Goal: Obtain resource: Download file/media

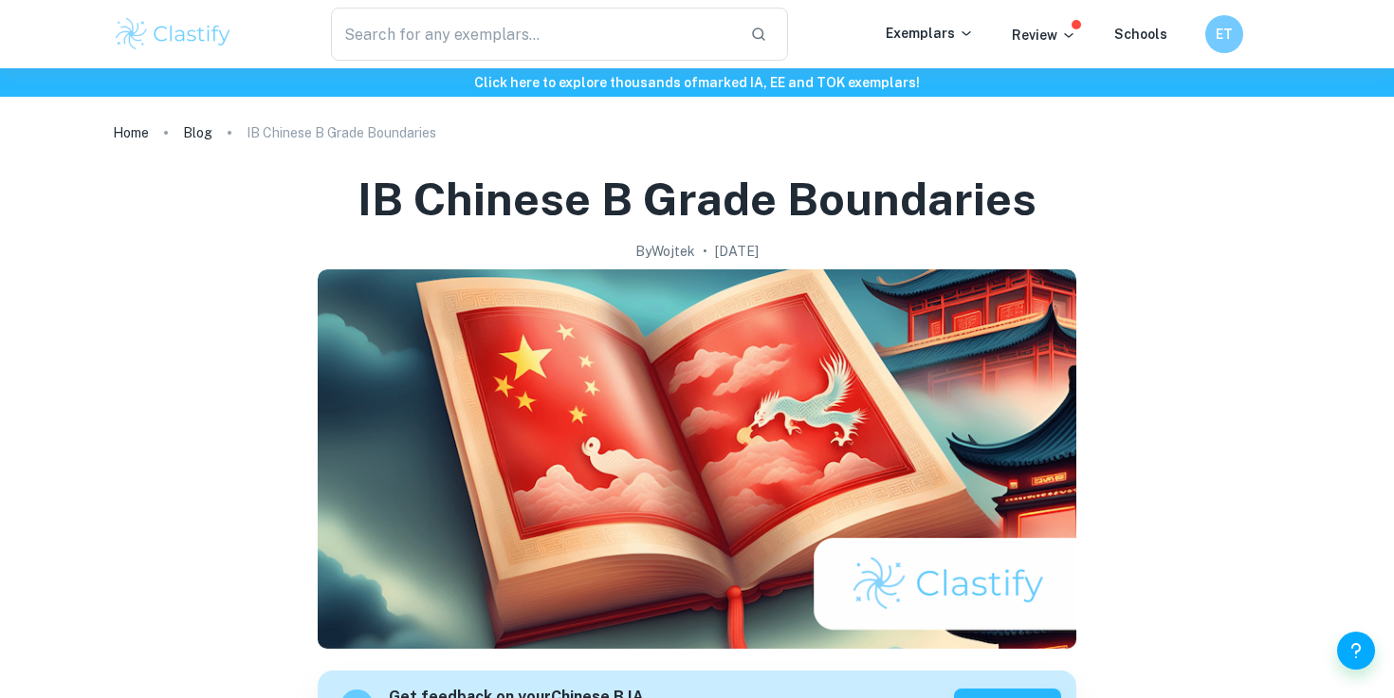
scroll to position [2655, 0]
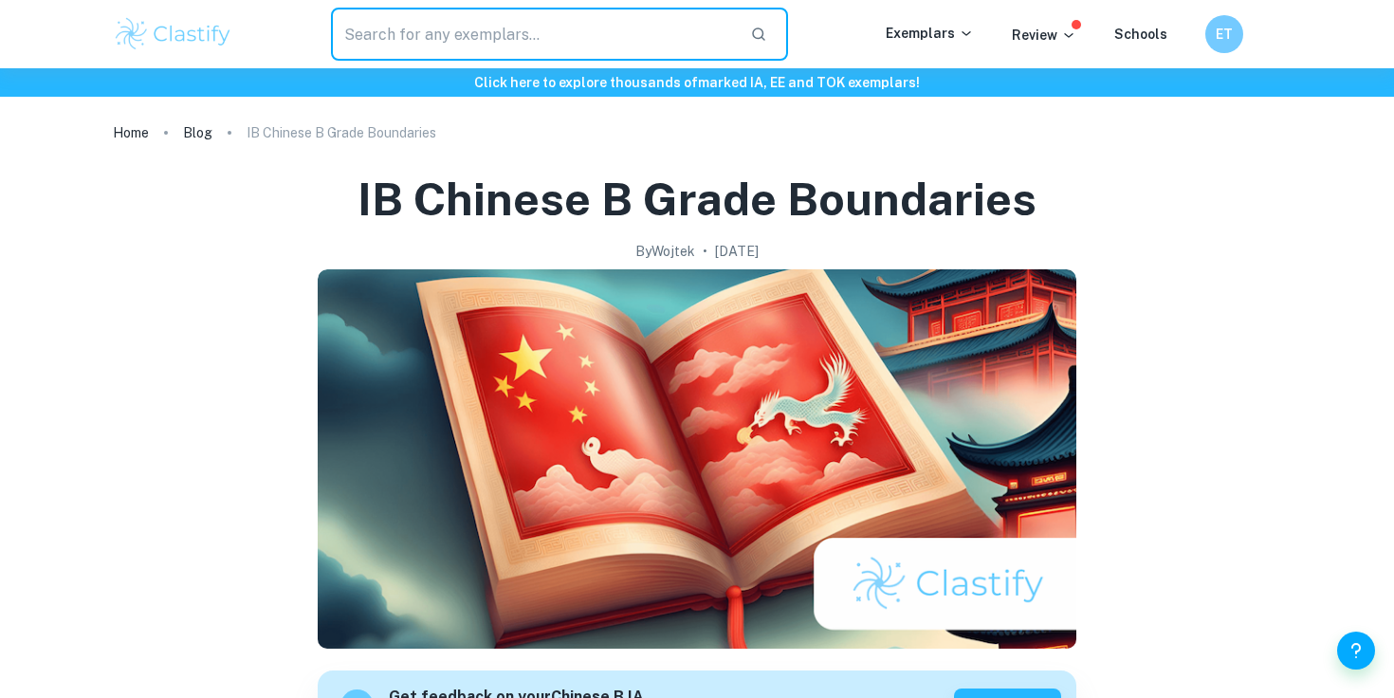
click at [617, 32] on input "text" at bounding box center [533, 34] width 404 height 53
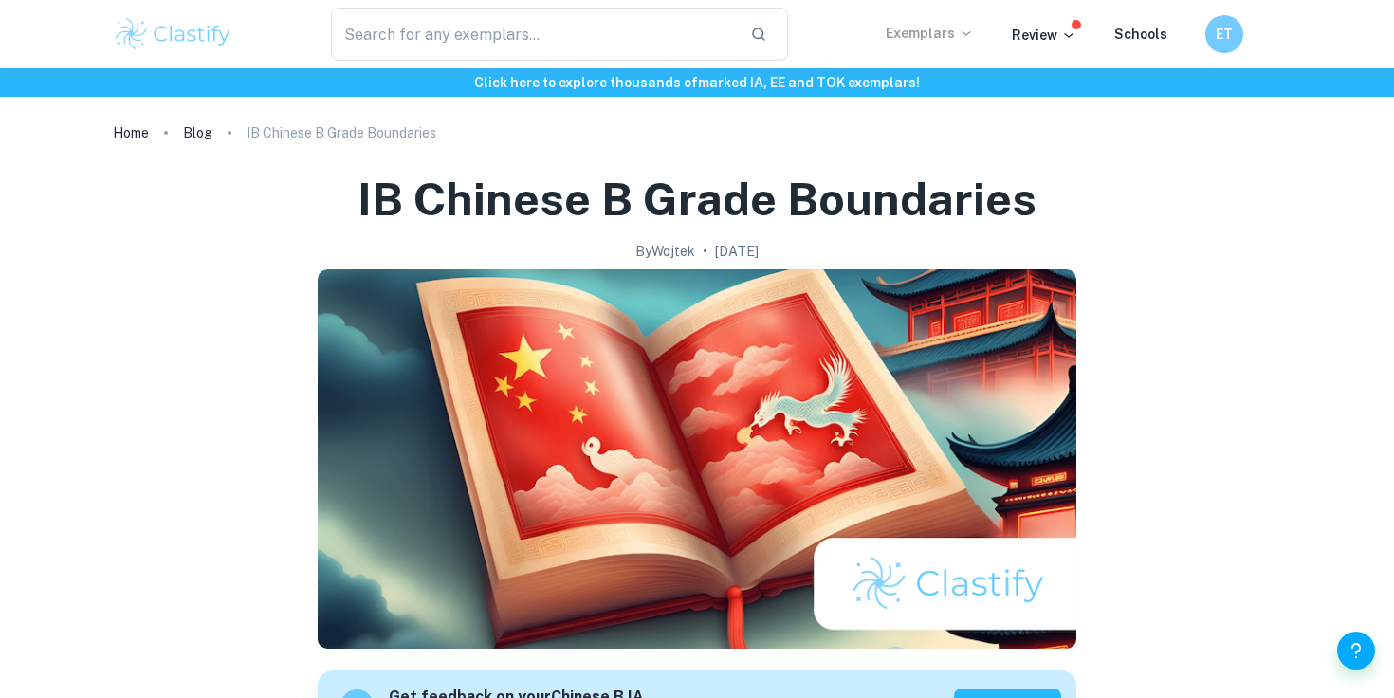
click at [897, 25] on p "Exemplars" at bounding box center [930, 33] width 88 height 21
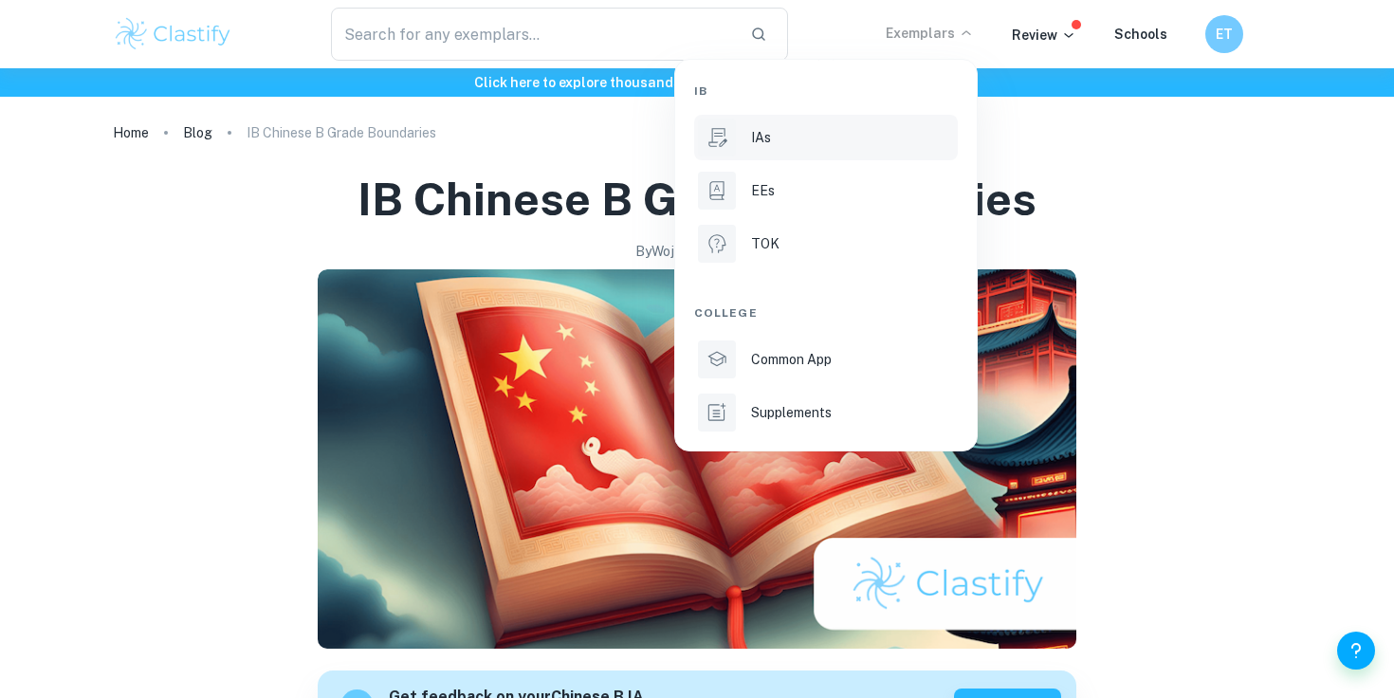
click at [772, 141] on div "IAs" at bounding box center [852, 137] width 203 height 21
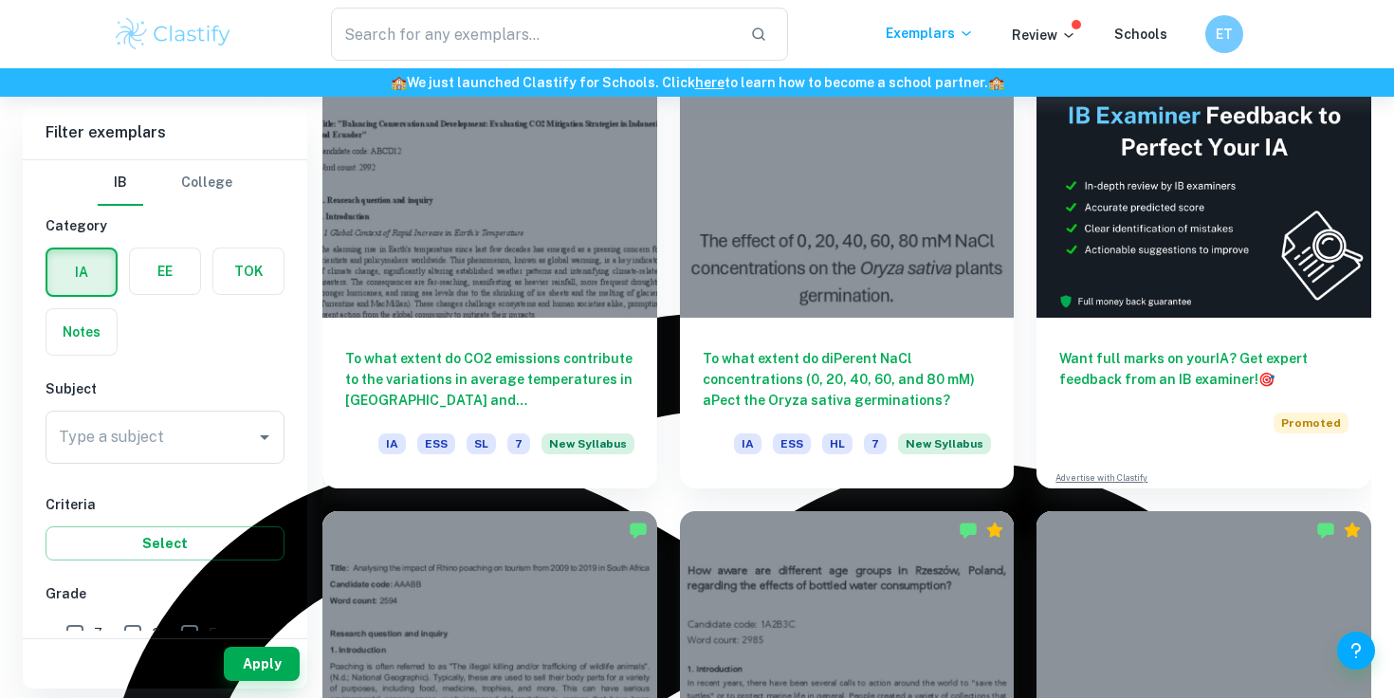
scroll to position [587, 0]
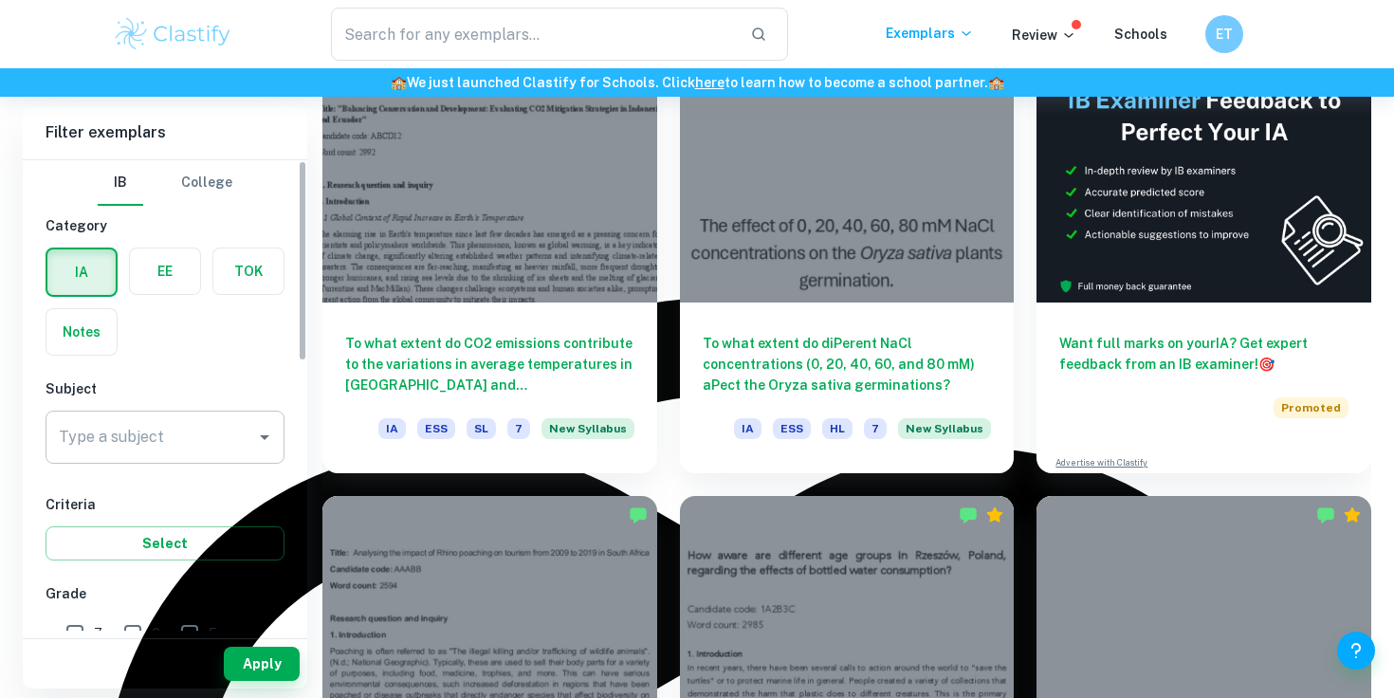
click at [223, 452] on input "Type a subject" at bounding box center [151, 437] width 194 height 36
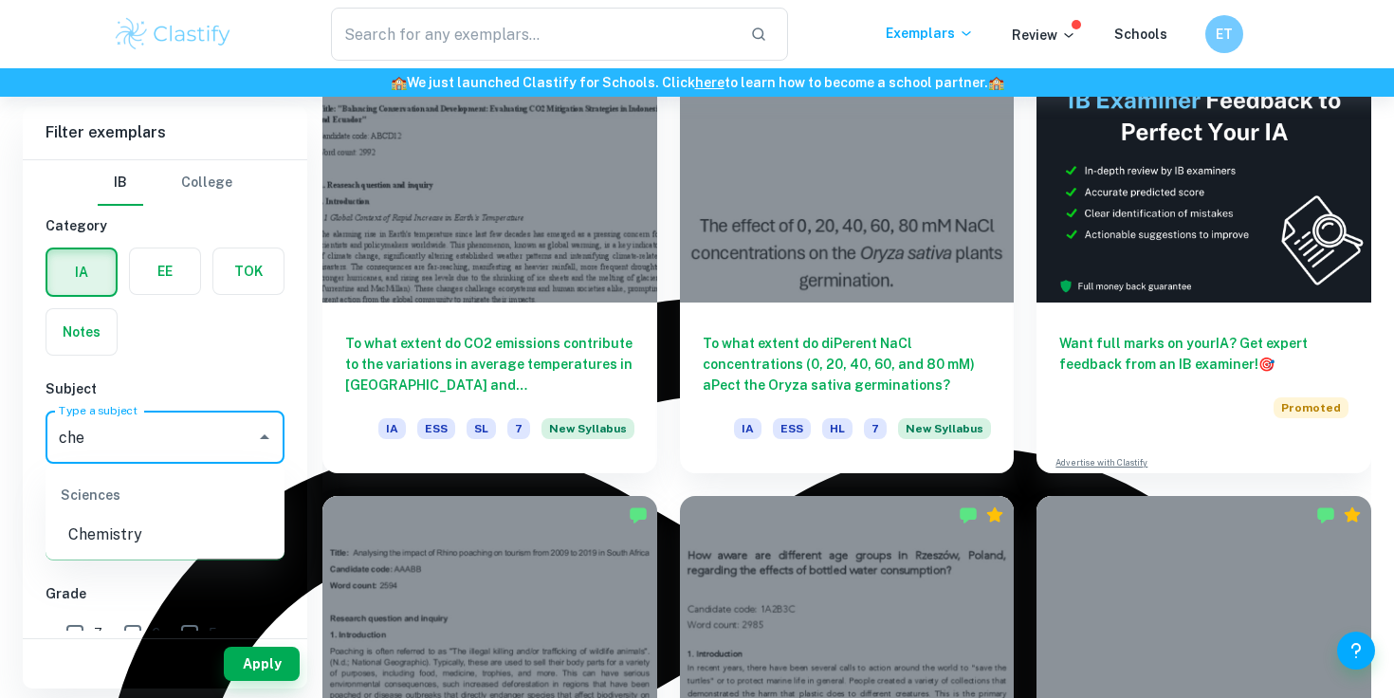
click at [152, 523] on li "Chemistry" at bounding box center [165, 535] width 239 height 34
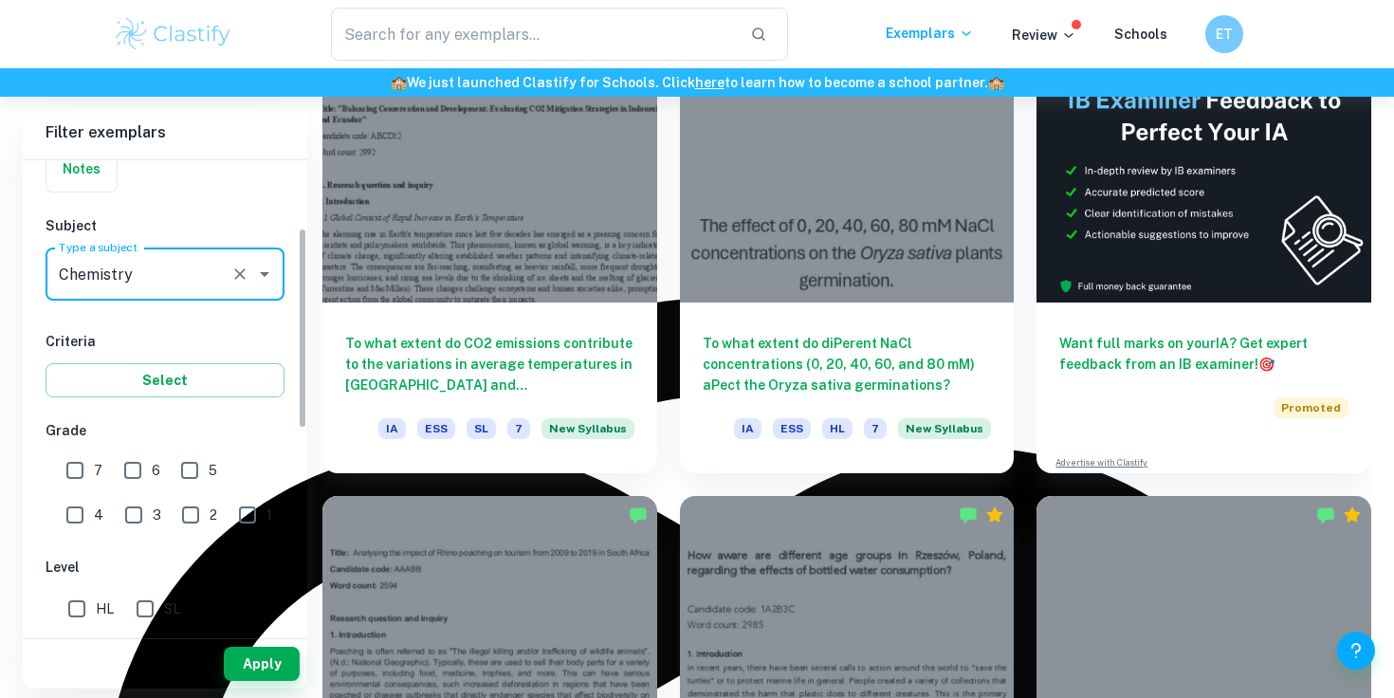
scroll to position [196, 0]
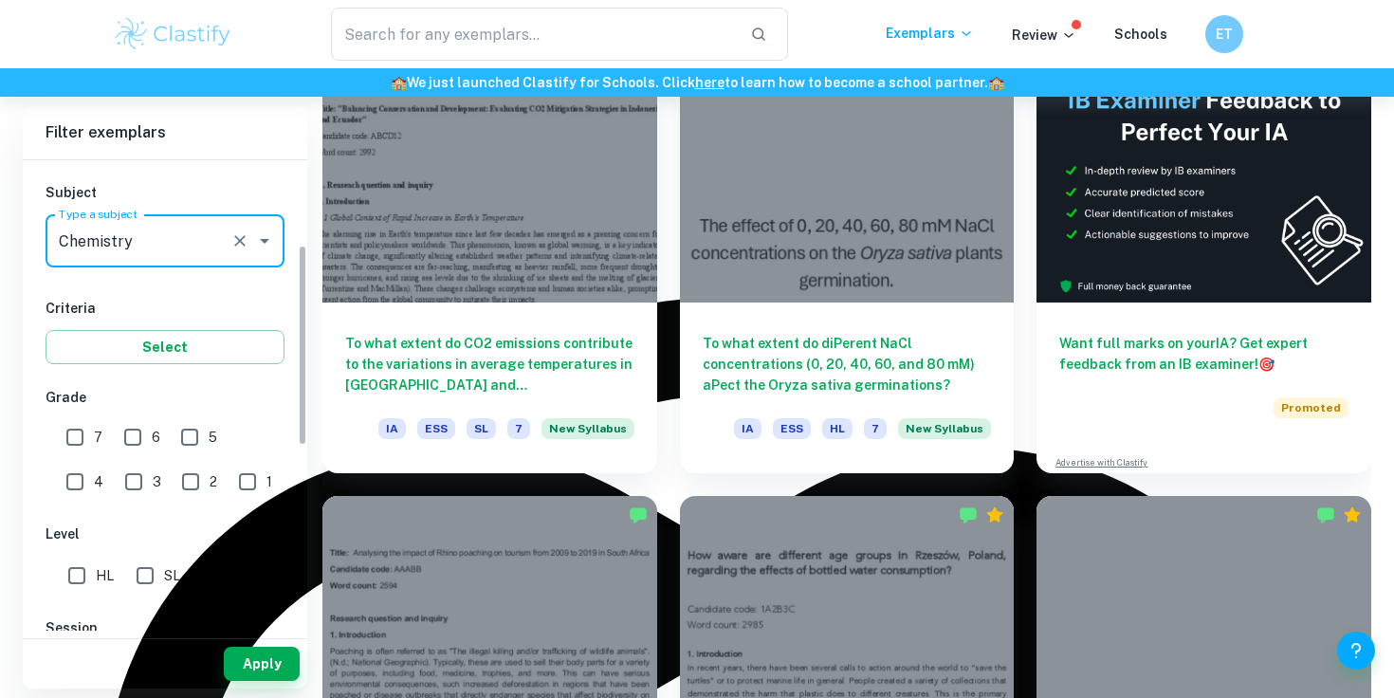
type input "Chemistry"
click at [83, 433] on input "7" at bounding box center [75, 437] width 38 height 38
checkbox input "true"
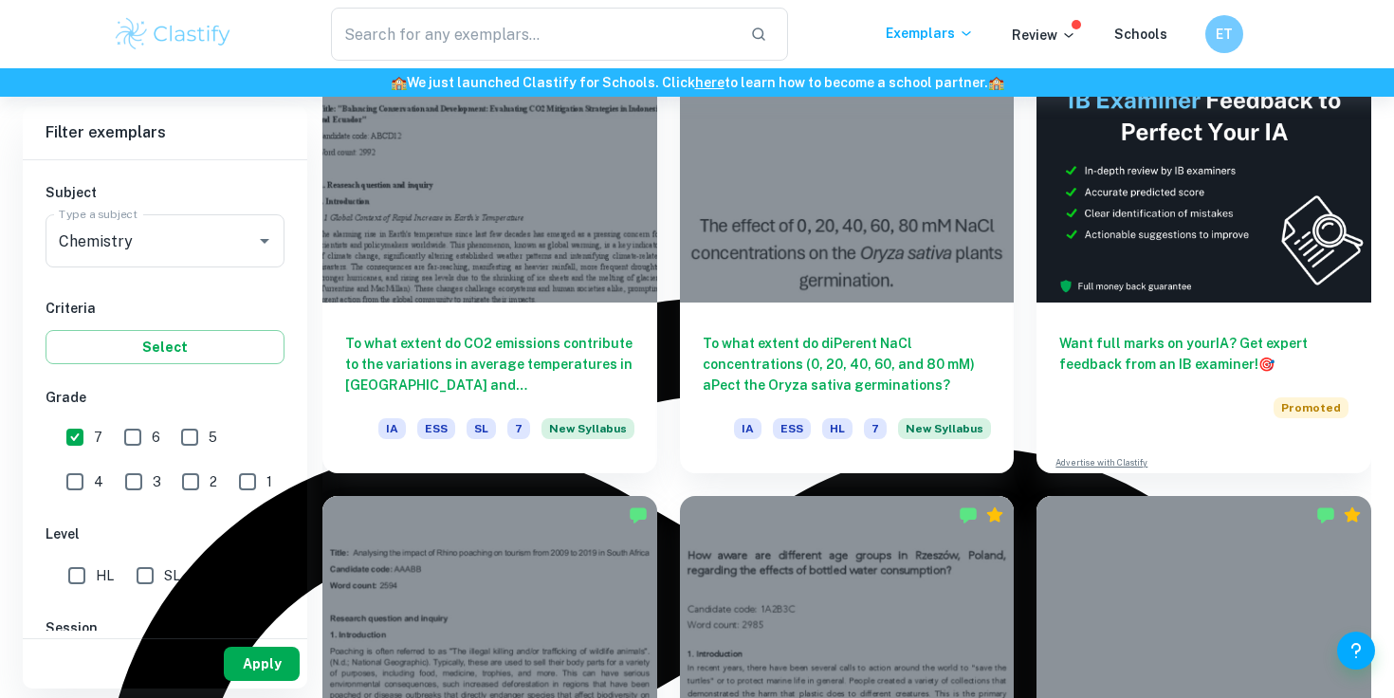
click at [275, 673] on button "Apply" at bounding box center [262, 664] width 76 height 34
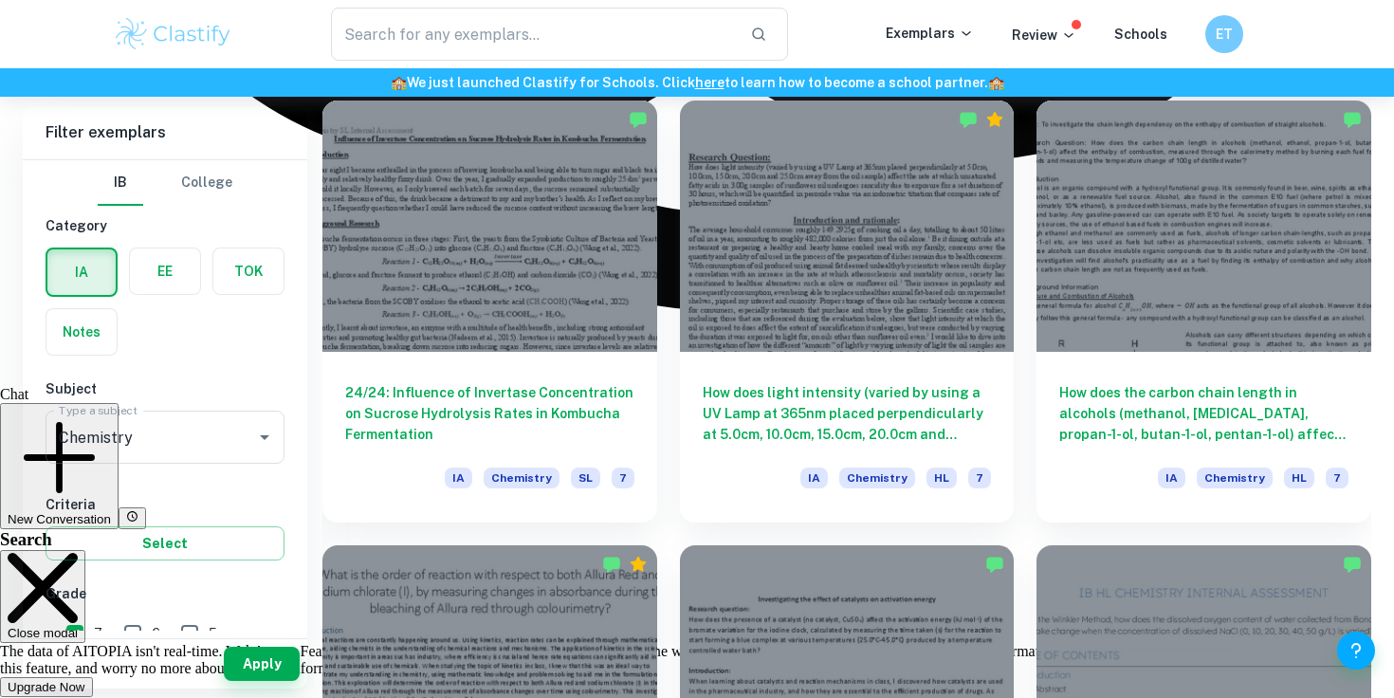
scroll to position [1878, 0]
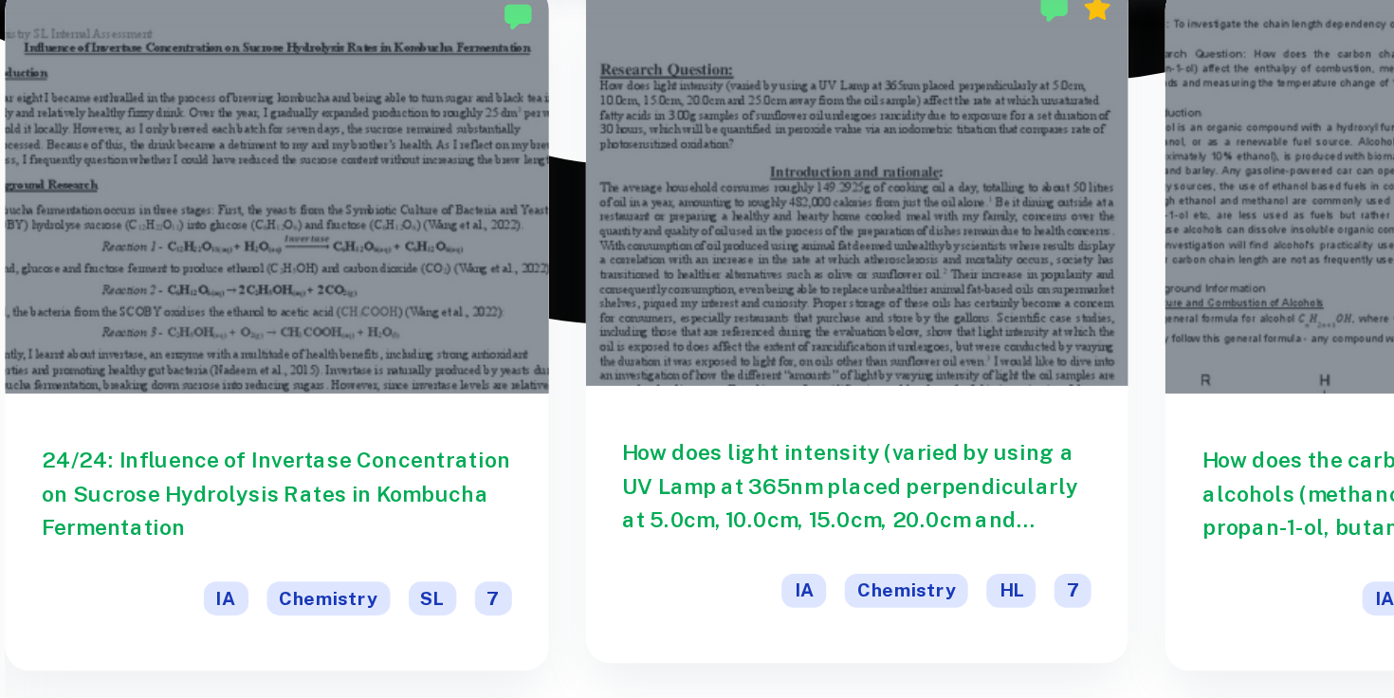
click at [836, 374] on h6 "How does light intensity (varied by using a UV Lamp at 365nm placed perpendicul…" at bounding box center [847, 402] width 289 height 63
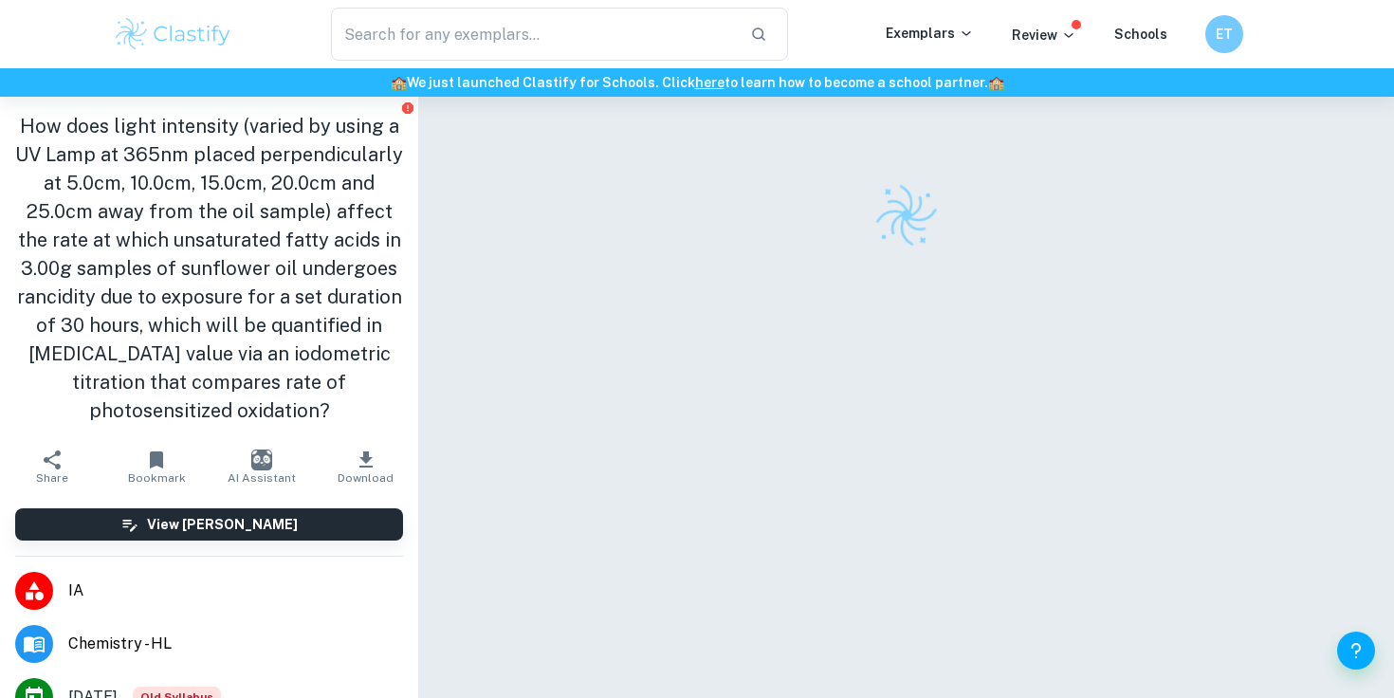
click at [367, 477] on span "Download" at bounding box center [366, 477] width 56 height 13
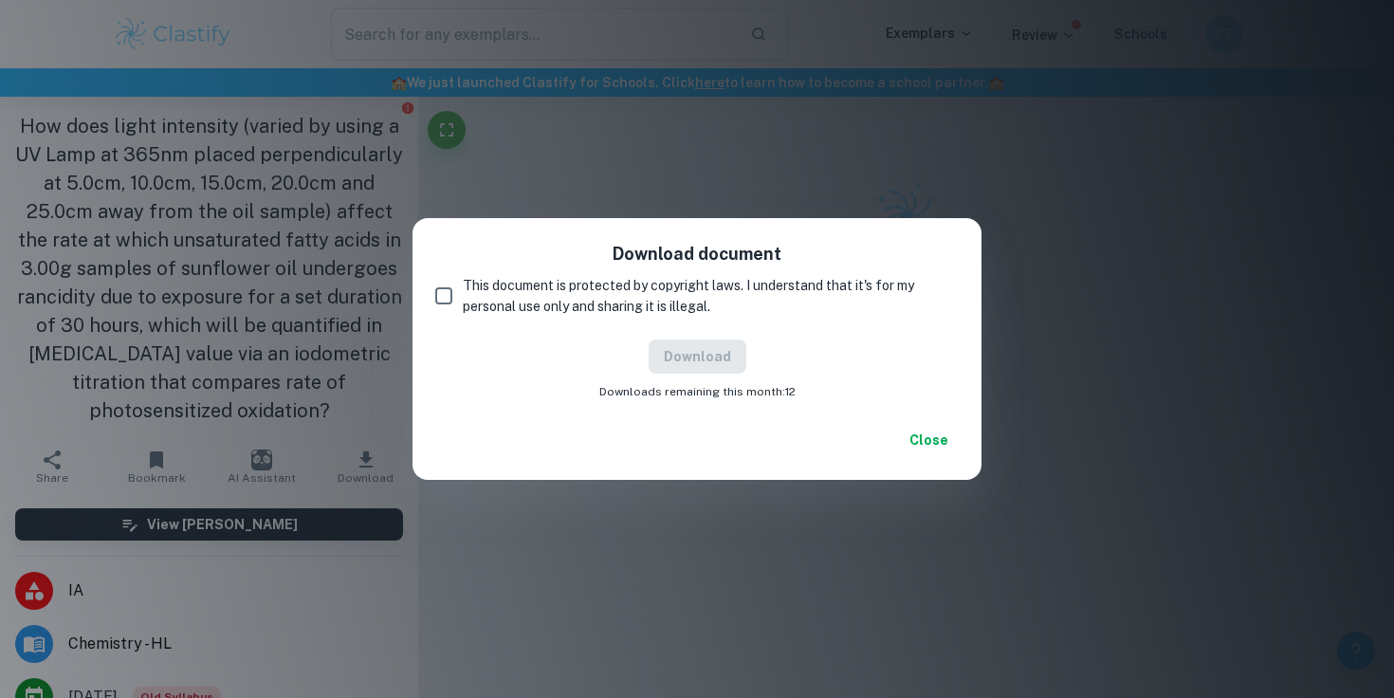
click at [436, 295] on input "This document is protected by copyright laws. I understand that it's for my per…" at bounding box center [444, 296] width 38 height 38
checkbox input "true"
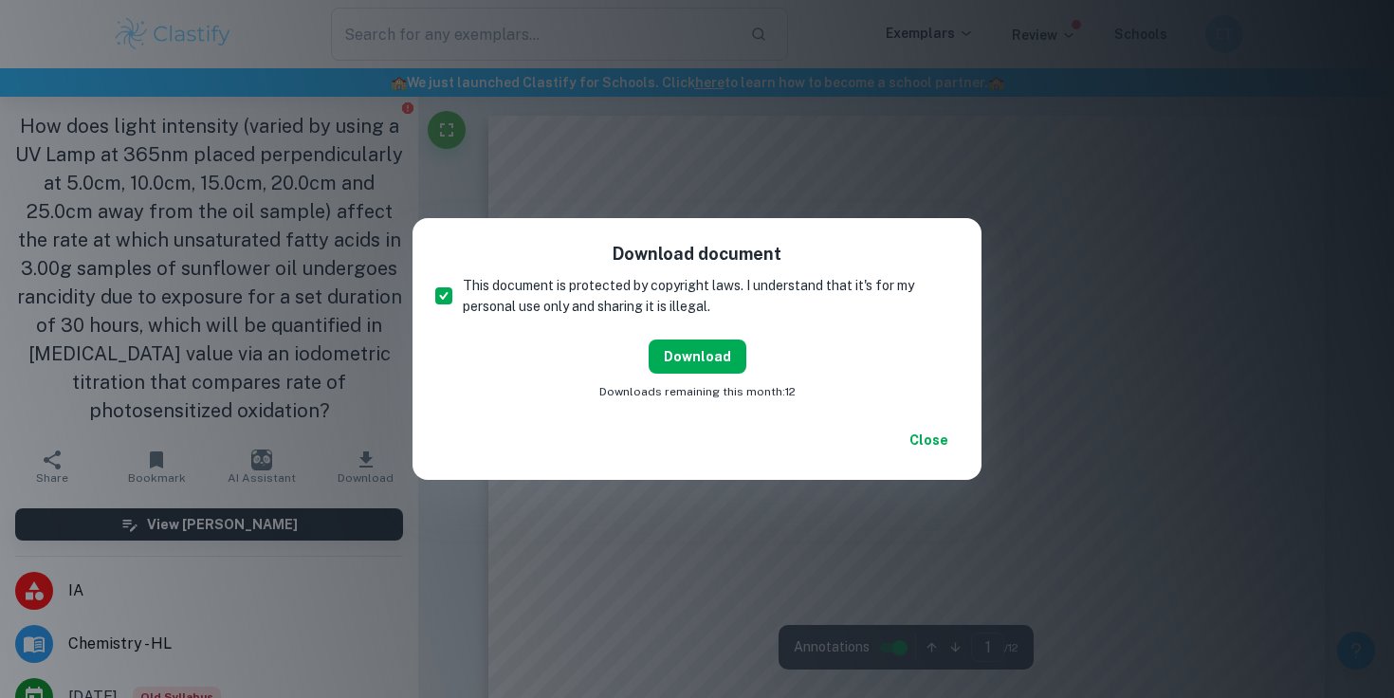
click at [699, 358] on button "Download" at bounding box center [698, 357] width 98 height 34
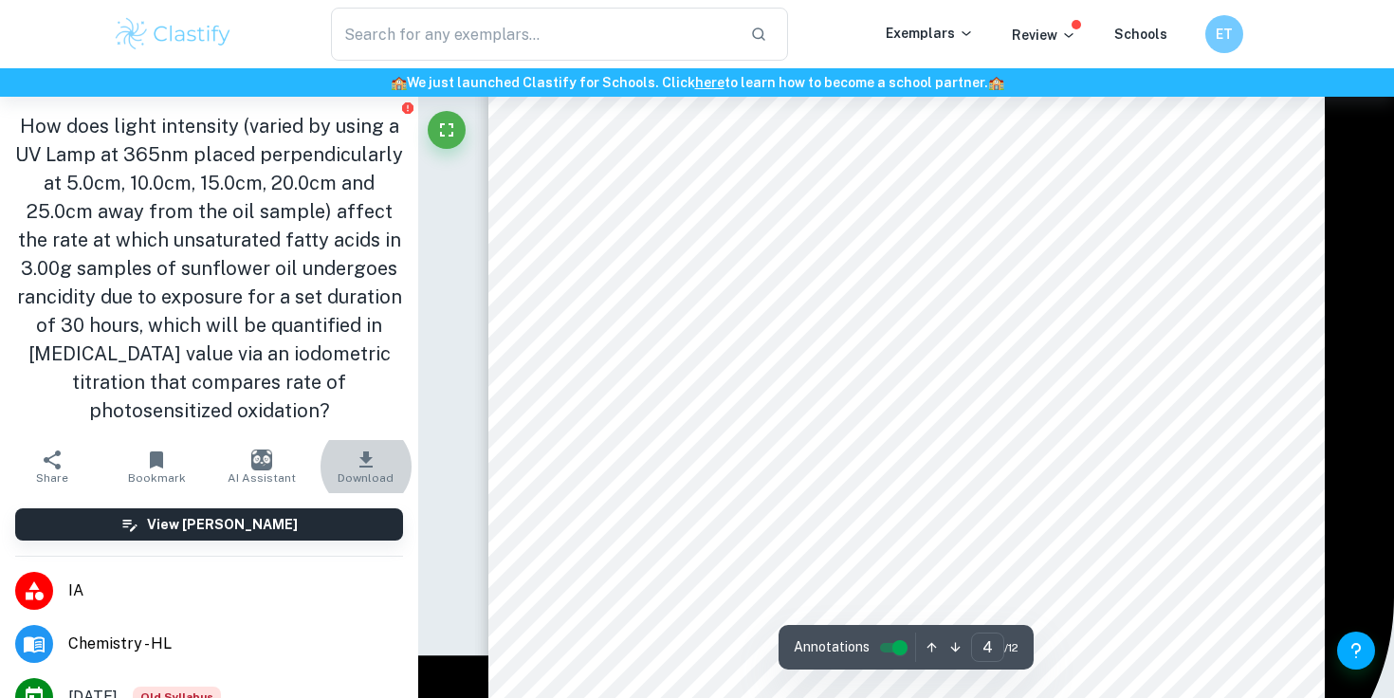
scroll to position [3872, 0]
click at [1042, 482] on span "Control/Measure" at bounding box center [1042, 485] width 113 height 15
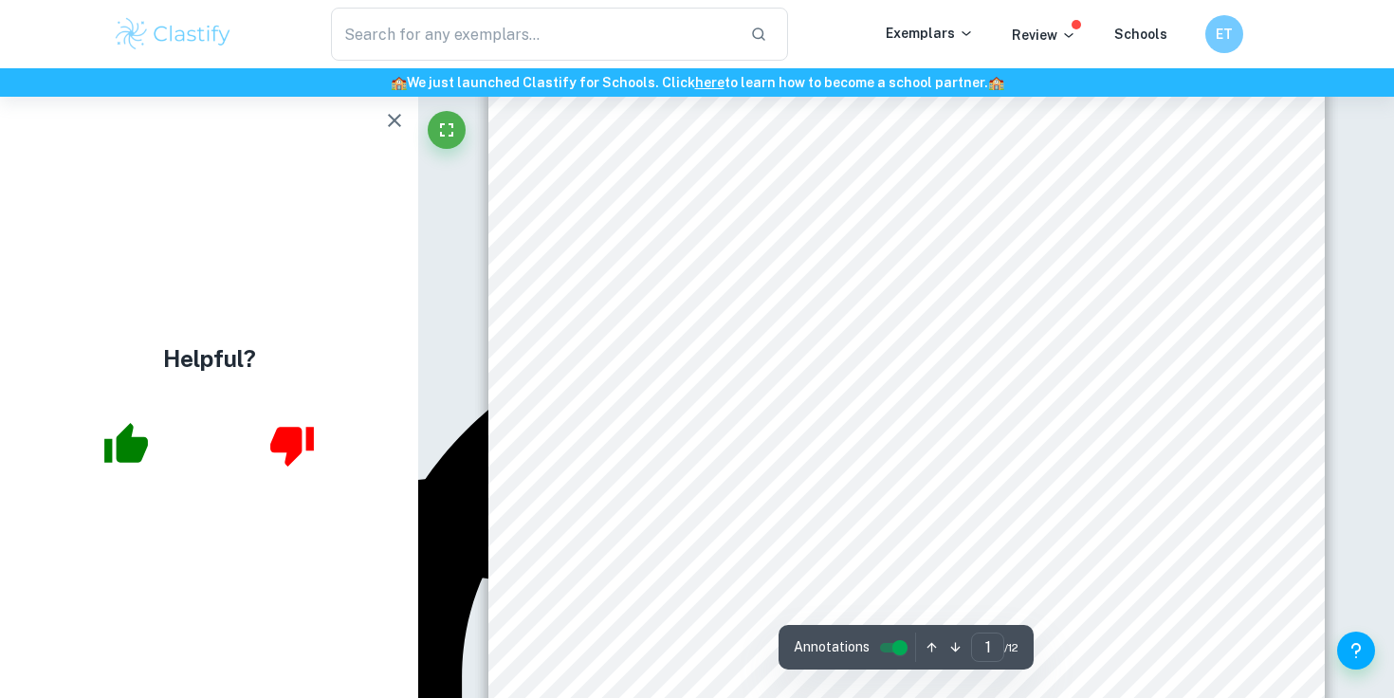
scroll to position [0, 0]
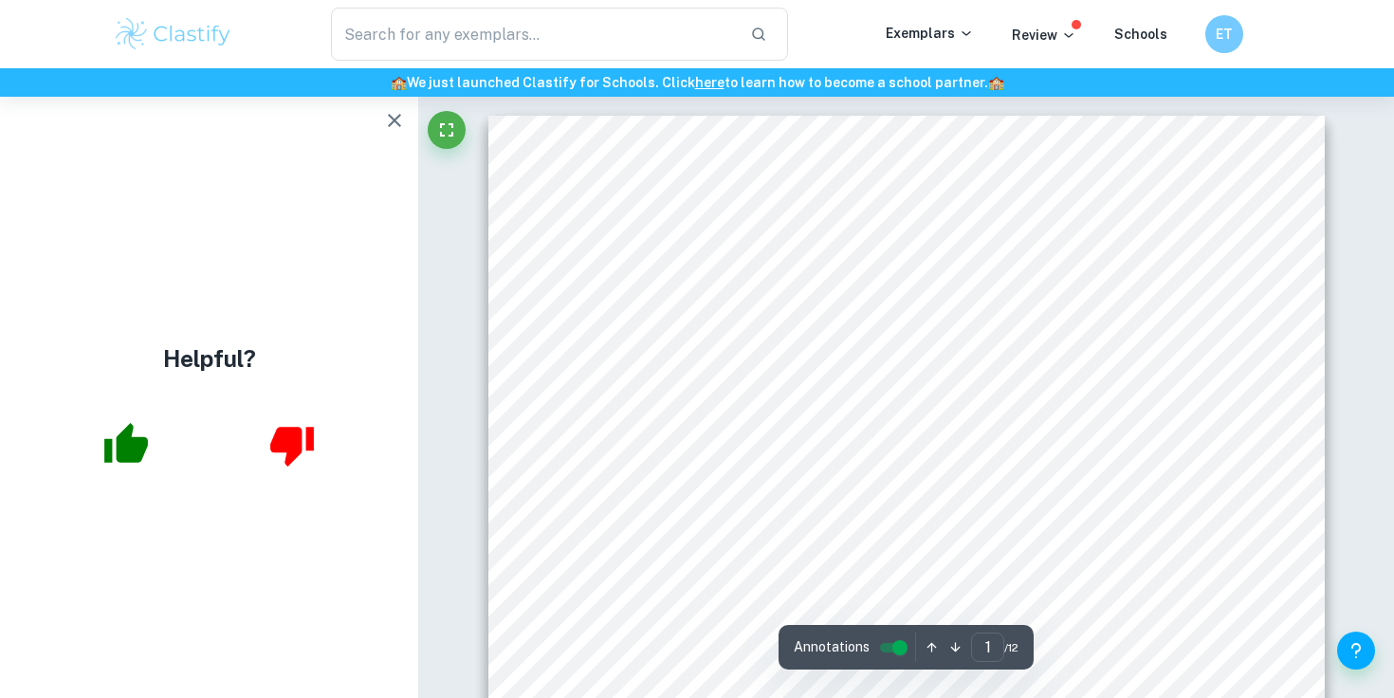
click at [388, 126] on icon "button" at bounding box center [394, 120] width 23 height 23
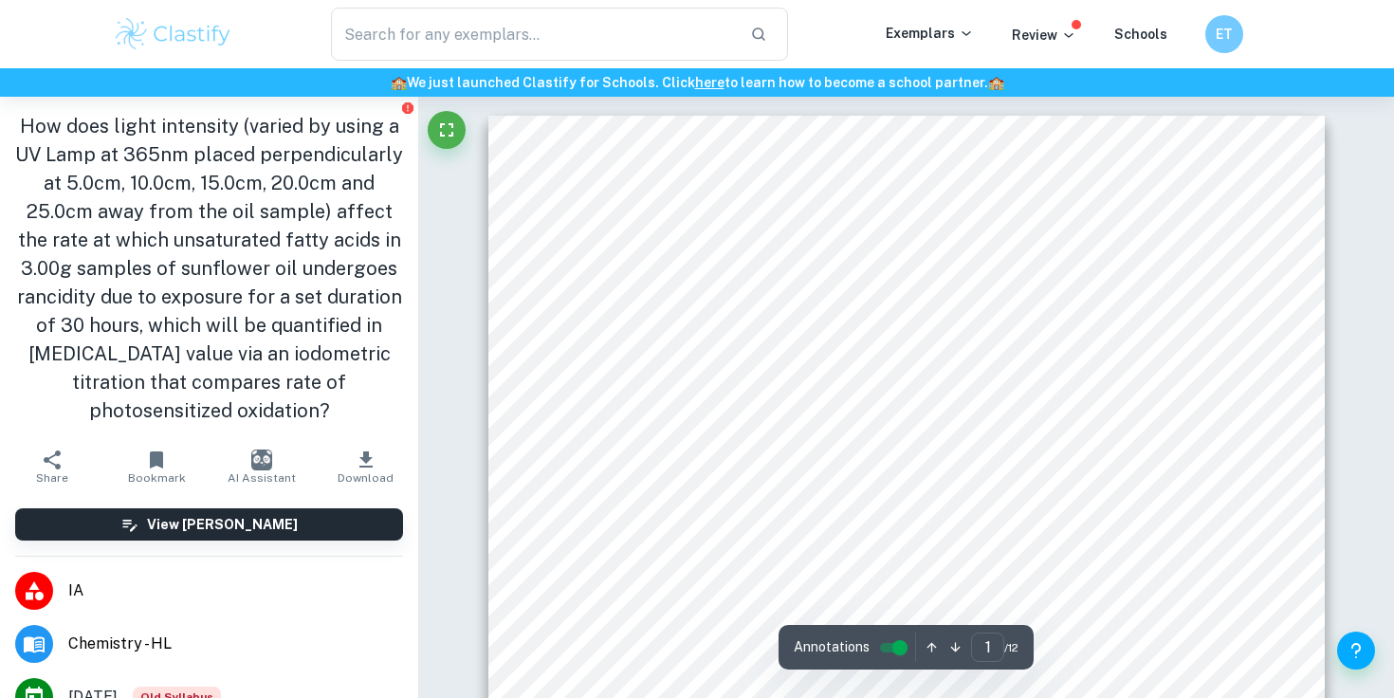
click at [1076, 183] on div "Page 1 of 12 Research Question: How does light intensity (varied by using a UV …" at bounding box center [907, 707] width 837 height 1183
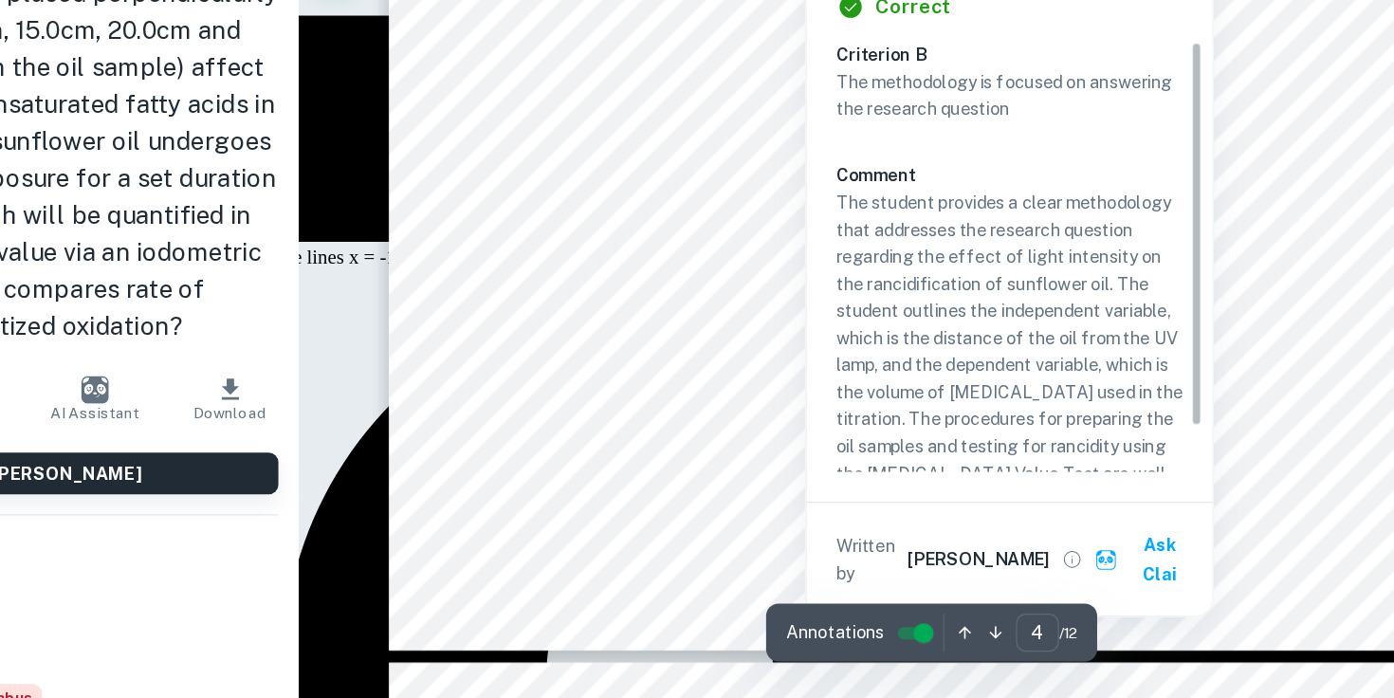
scroll to position [4356, 0]
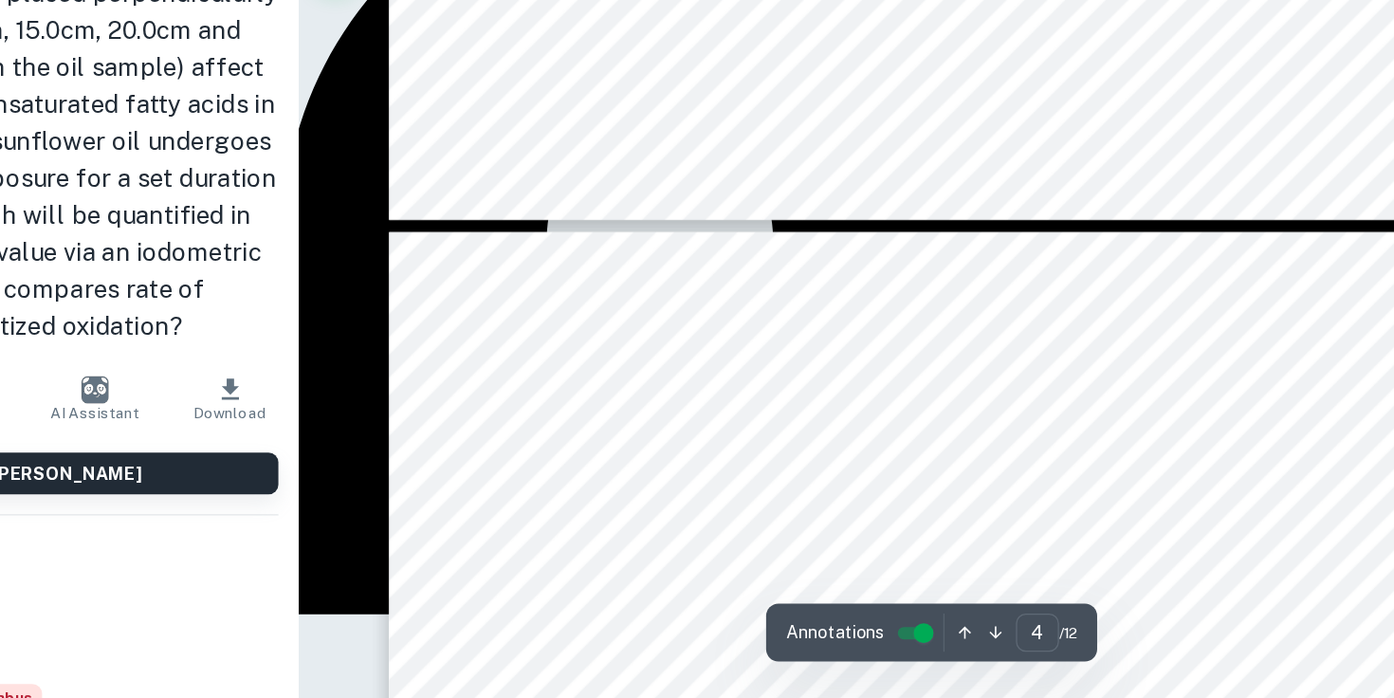
type input "5"
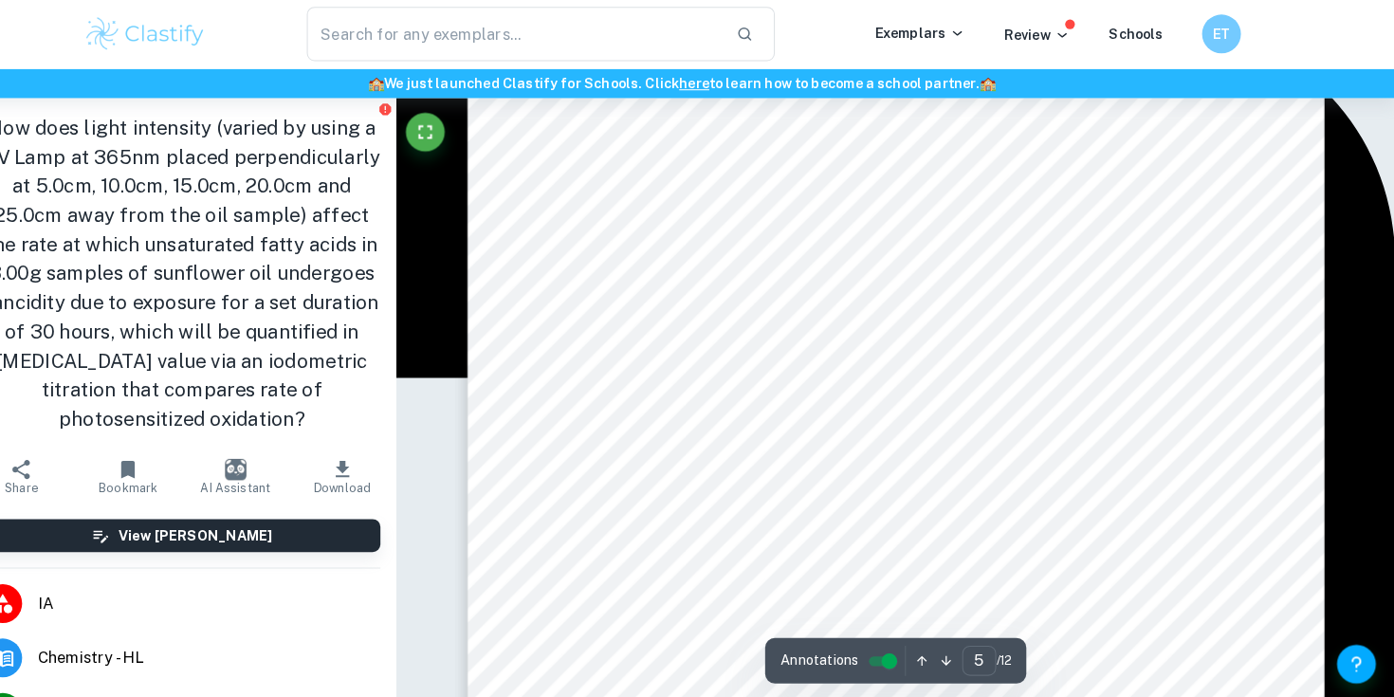
scroll to position [4940, 0]
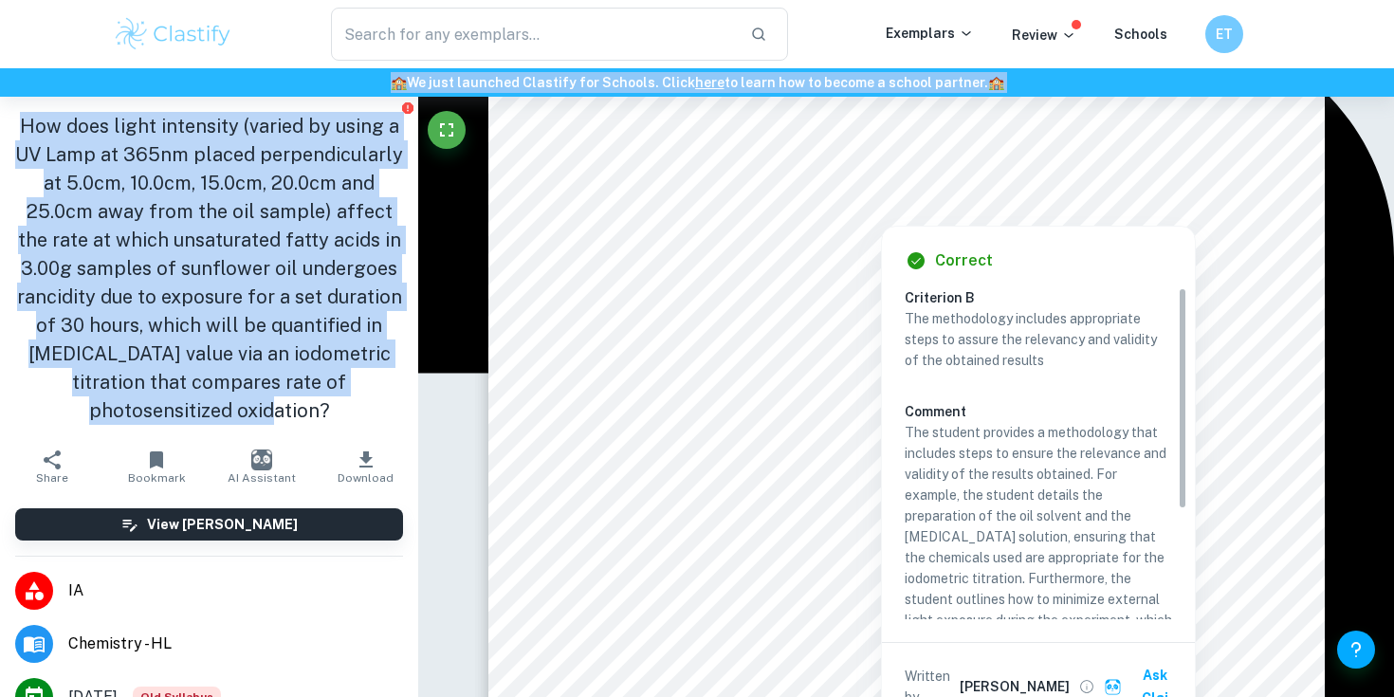
drag, startPoint x: 268, startPoint y: 405, endPoint x: 4, endPoint y: 71, distance: 426.1
type textarea "🏫 We just launched Clastify for Schools. Click here to learn how to become a sc…"
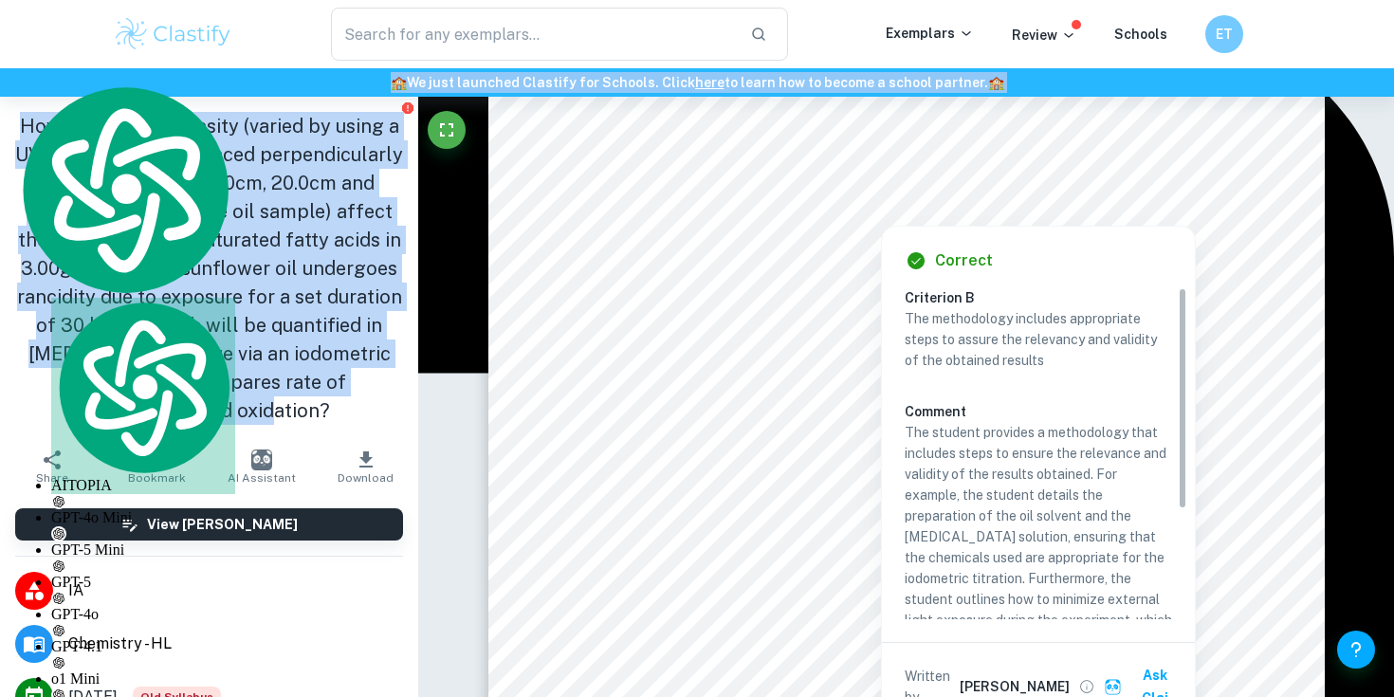
copy div "🏫 We just launched Clastify for Schools. Click here to learn how to become a sc…"
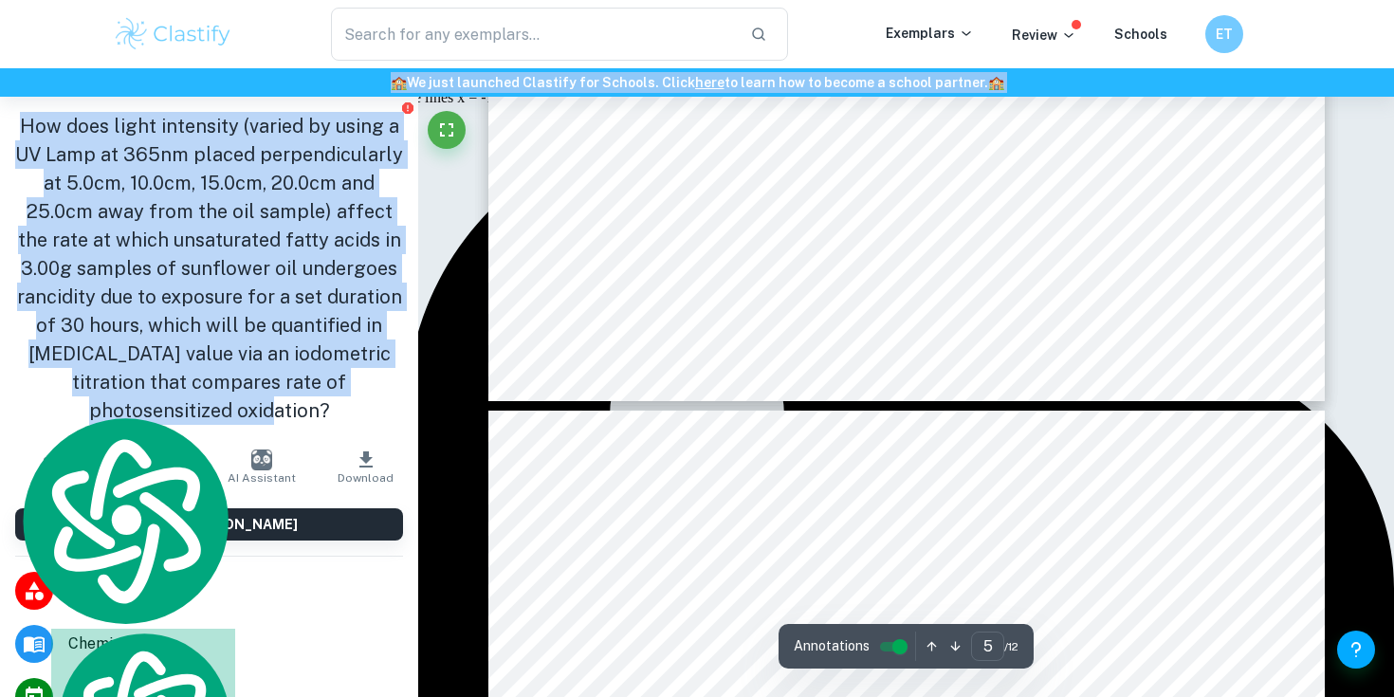
type input "4"
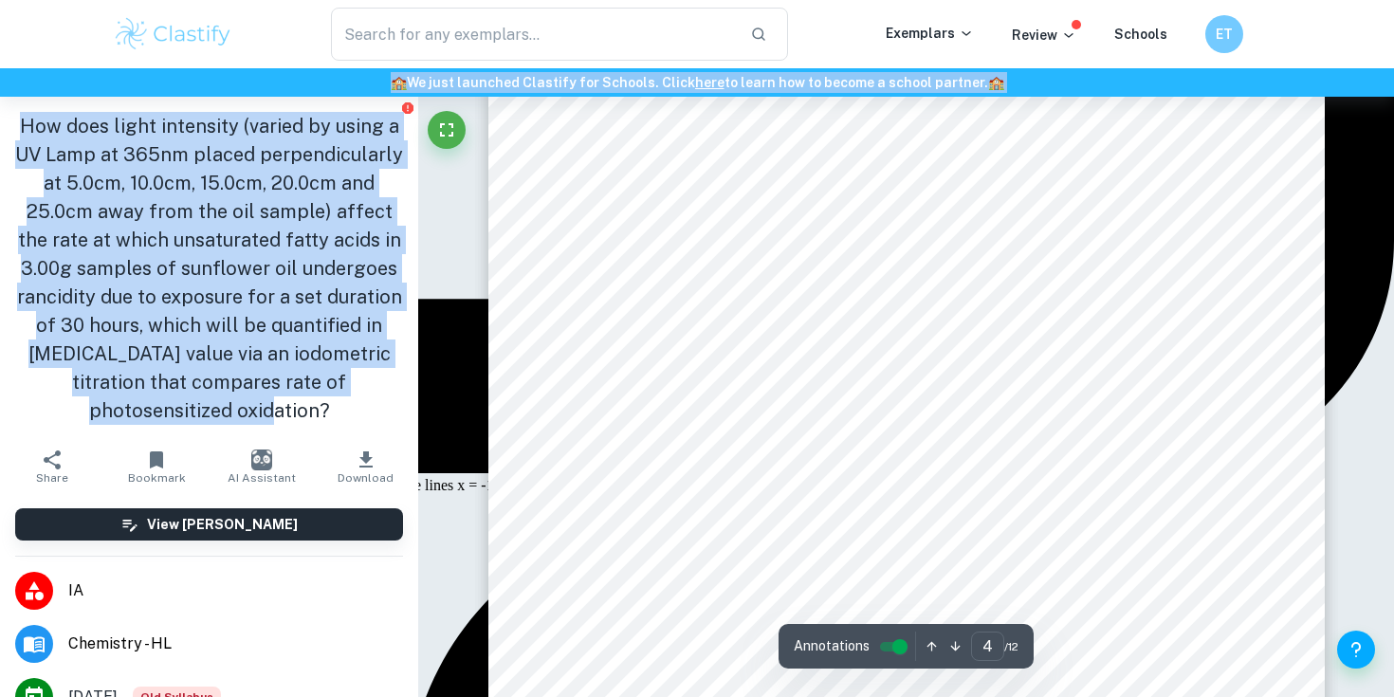
scroll to position [4211, 0]
